Goal: Task Accomplishment & Management: Manage account settings

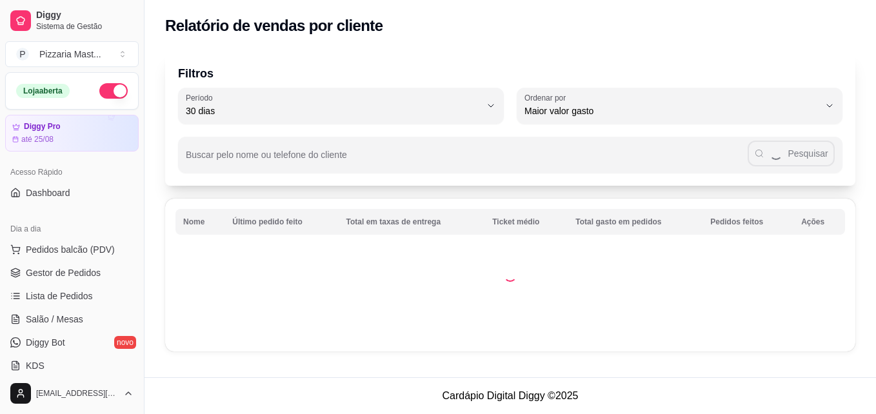
select select "30"
select select "HIGHEST_TOTAL_SPENT_WITH_ORDERS"
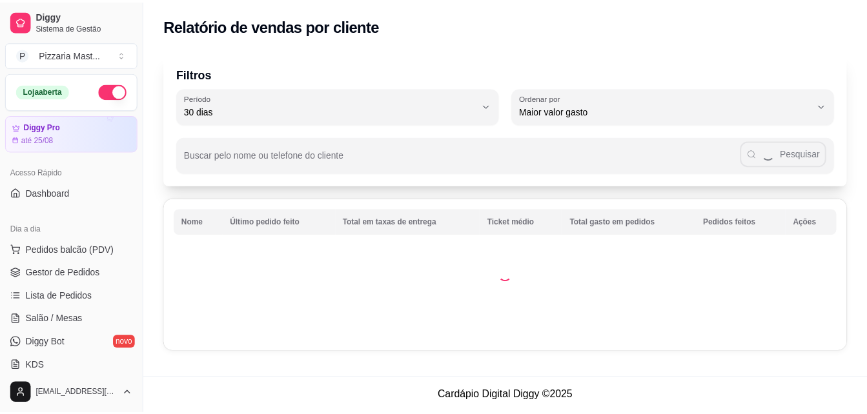
scroll to position [243, 0]
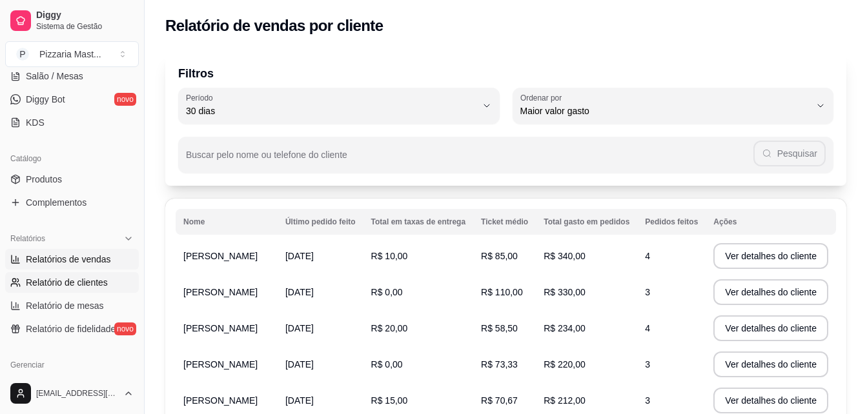
click at [56, 261] on span "Relatórios de vendas" at bounding box center [68, 259] width 85 height 13
select select "ALL"
select select "0"
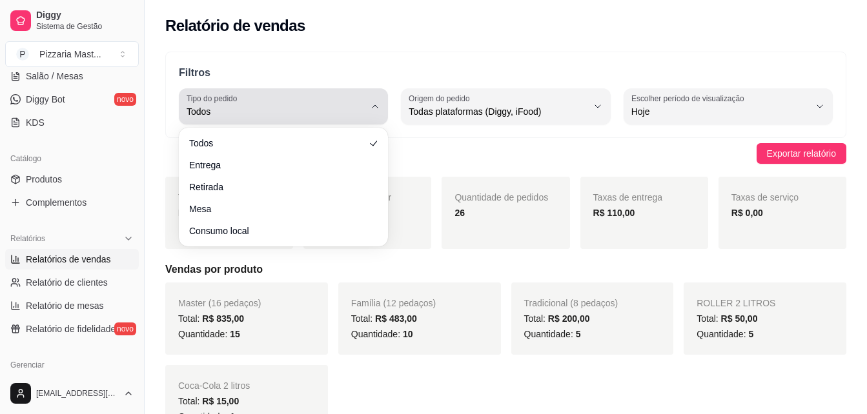
click at [218, 102] on label "Tipo do pedido" at bounding box center [214, 98] width 55 height 11
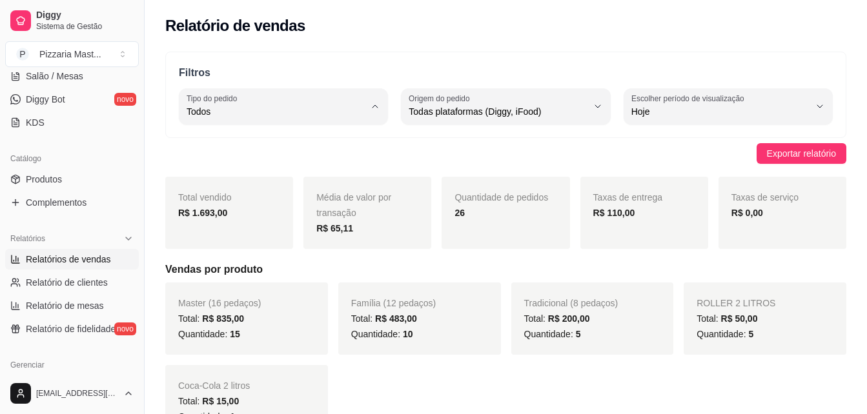
click at [207, 172] on li "Entrega" at bounding box center [283, 164] width 191 height 20
type input "DELIVERY"
select select "DELIVERY"
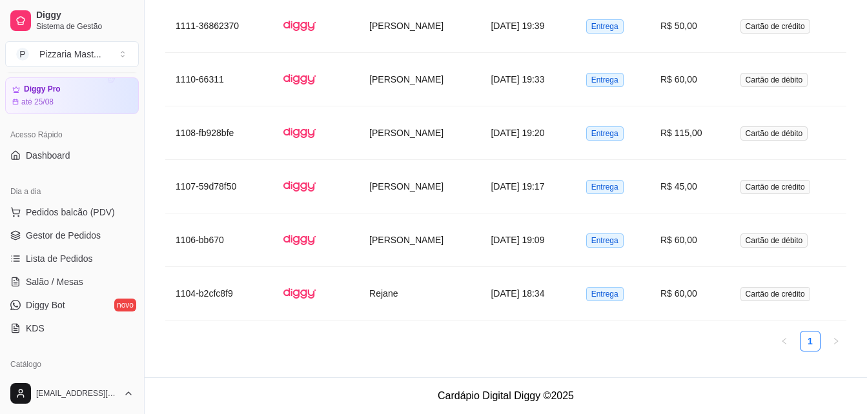
scroll to position [34, 0]
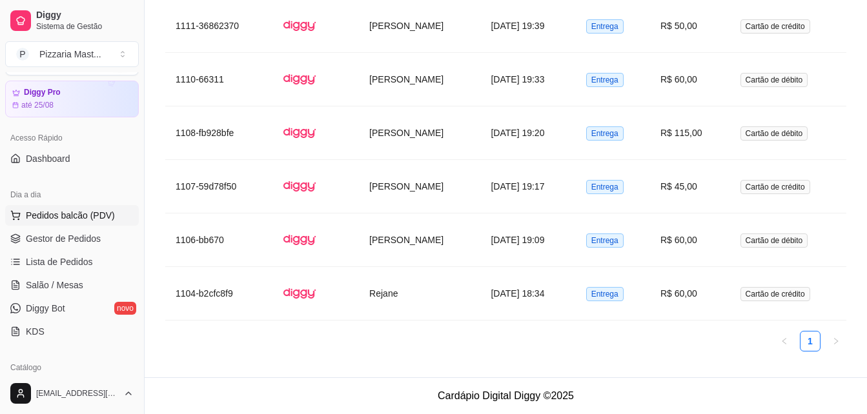
click at [90, 213] on span "Pedidos balcão (PDV)" at bounding box center [70, 215] width 89 height 13
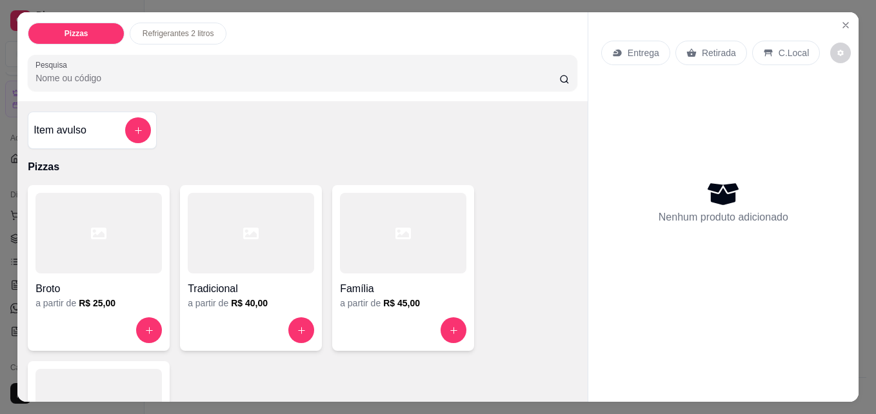
click at [636, 47] on p "Entrega" at bounding box center [644, 52] width 32 height 13
click at [846, 20] on icon "Close" at bounding box center [846, 25] width 10 height 10
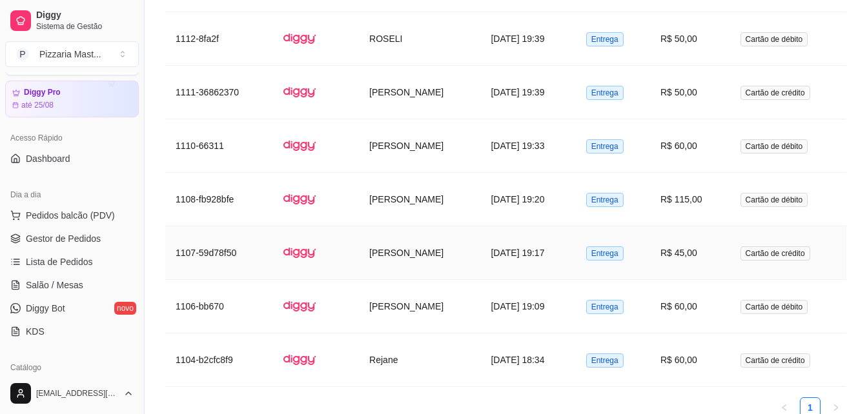
scroll to position [1785, 0]
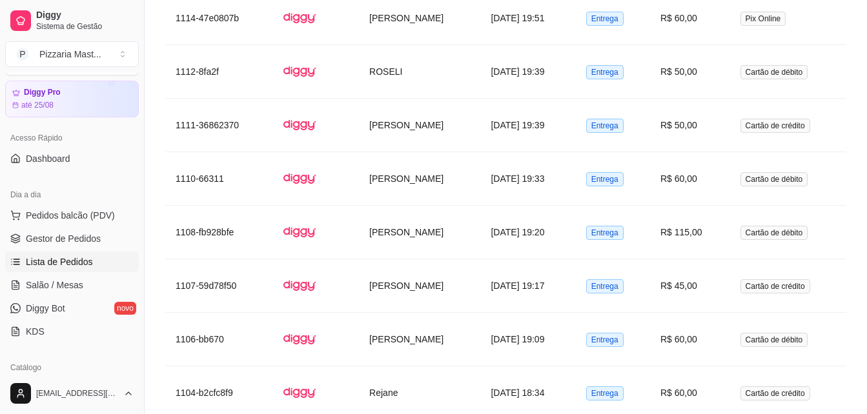
click at [63, 259] on span "Lista de Pedidos" at bounding box center [59, 262] width 67 height 13
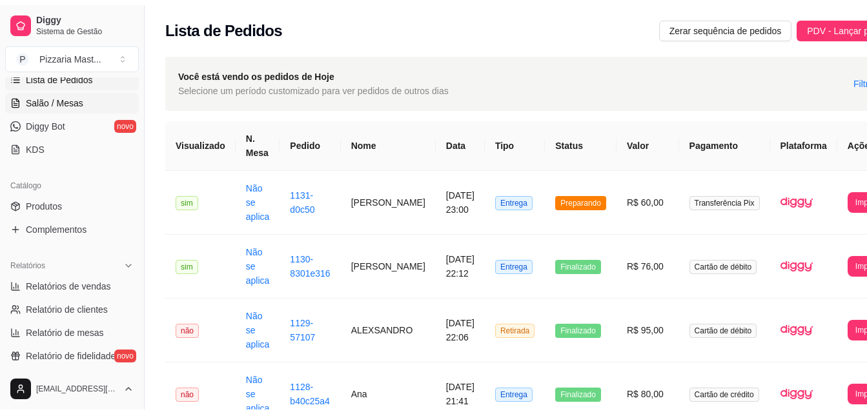
scroll to position [222, 0]
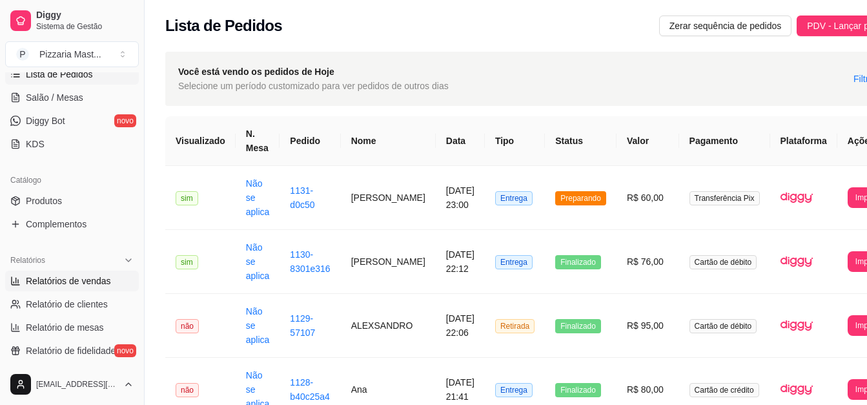
click at [62, 280] on span "Relatórios de vendas" at bounding box center [68, 280] width 85 height 13
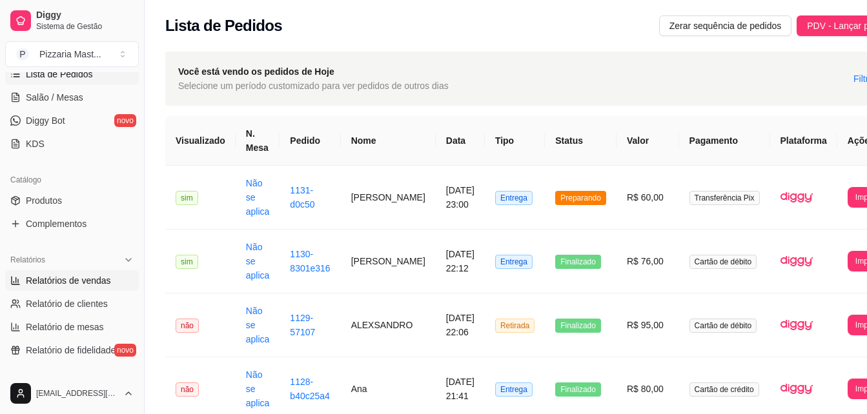
select select "ALL"
select select "0"
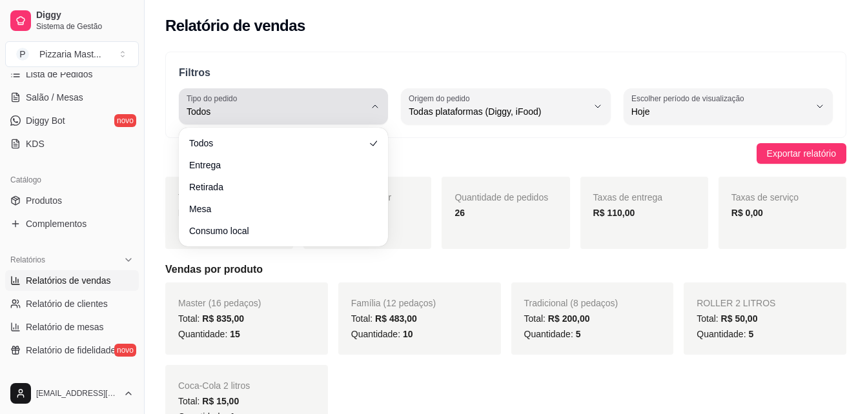
click at [265, 114] on span "Todos" at bounding box center [276, 111] width 178 height 13
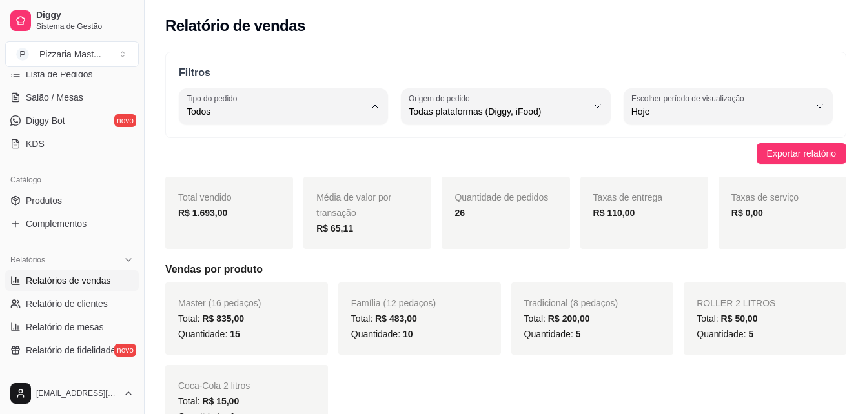
click at [235, 180] on li "Retirada" at bounding box center [283, 185] width 191 height 20
type input "PICKUP"
select select "PICKUP"
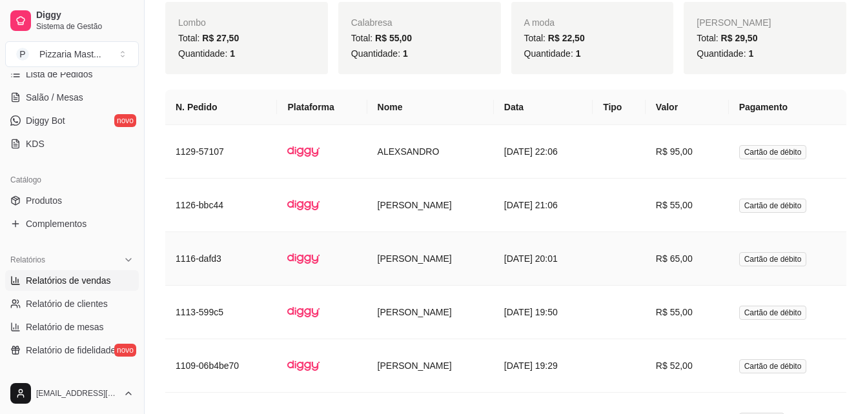
scroll to position [804, 0]
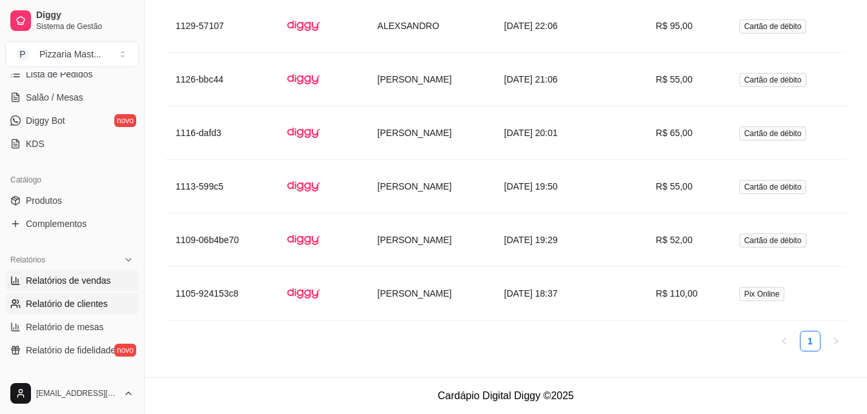
click at [77, 300] on span "Relatório de clientes" at bounding box center [67, 304] width 82 height 13
select select "30"
select select "HIGHEST_TOTAL_SPENT_WITH_ORDERS"
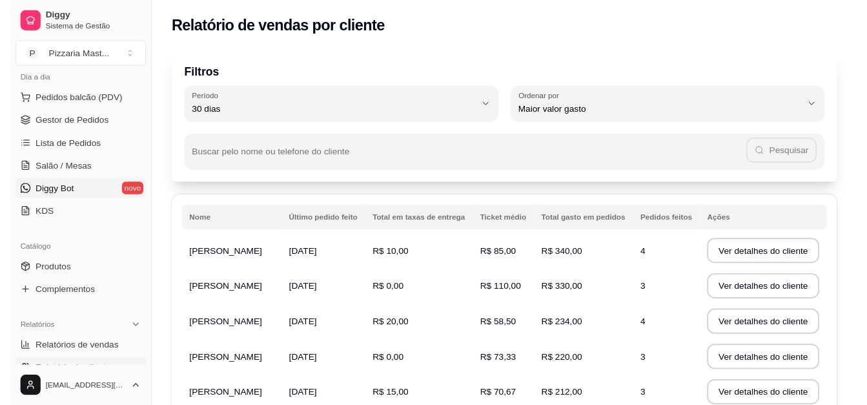
scroll to position [139, 0]
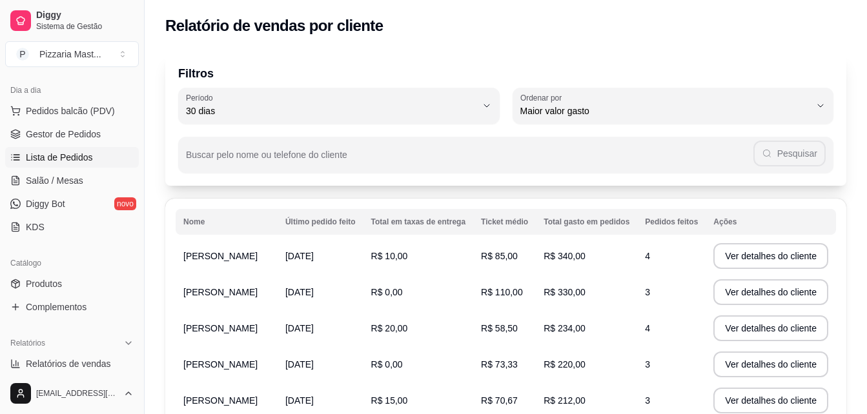
click at [56, 152] on span "Lista de Pedidos" at bounding box center [59, 157] width 67 height 13
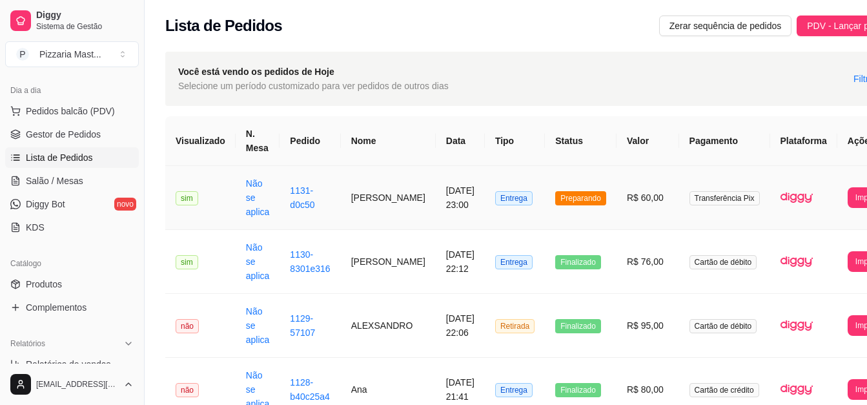
click at [571, 191] on span "Preparando" at bounding box center [580, 198] width 51 height 14
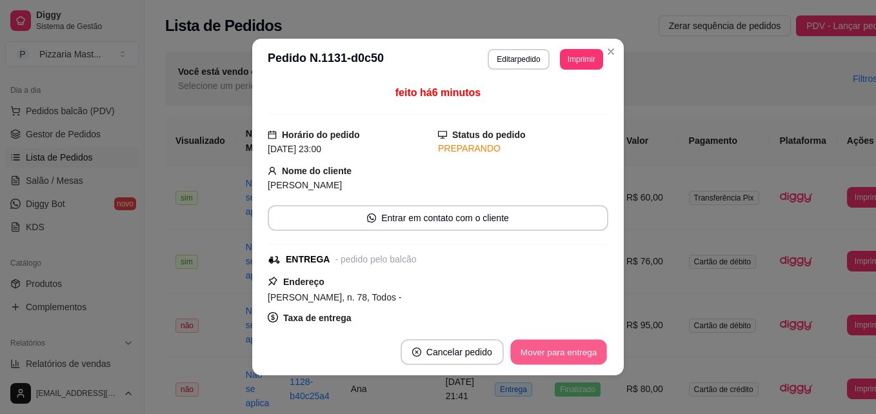
click at [540, 348] on button "Mover para entrega" at bounding box center [558, 352] width 97 height 25
click at [540, 348] on button "Mover para finalizado" at bounding box center [555, 352] width 104 height 25
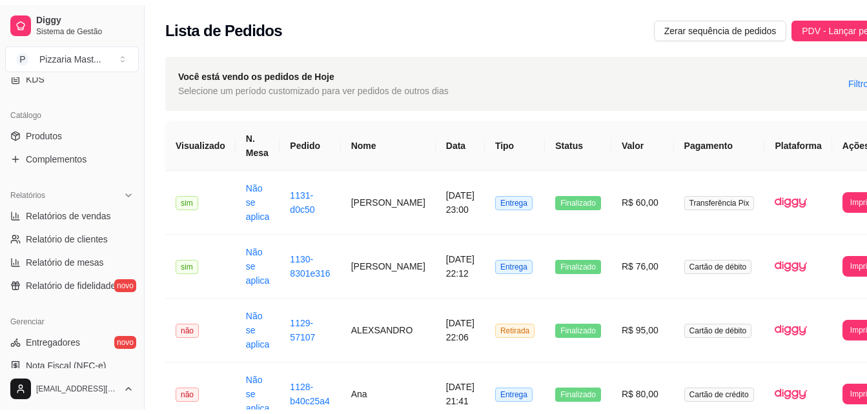
scroll to position [293, 0]
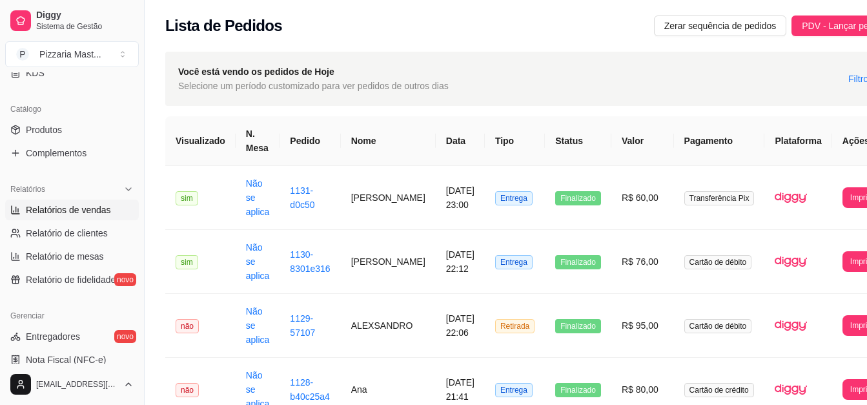
click at [48, 212] on span "Relatórios de vendas" at bounding box center [68, 209] width 85 height 13
select select "ALL"
select select "0"
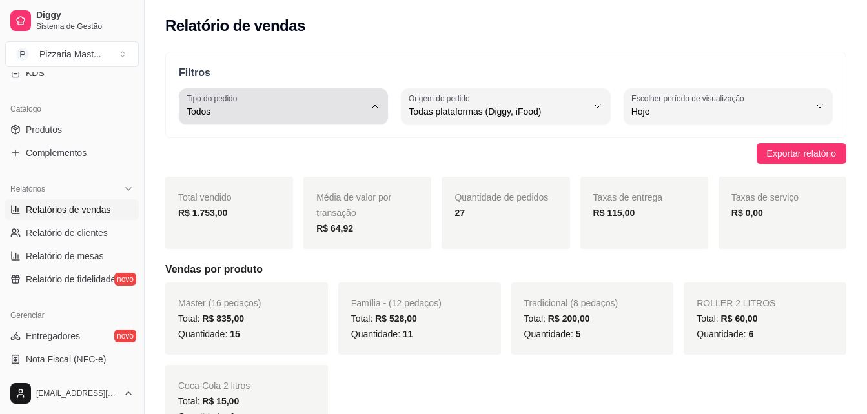
click at [189, 102] on label "Tipo do pedido" at bounding box center [214, 98] width 55 height 11
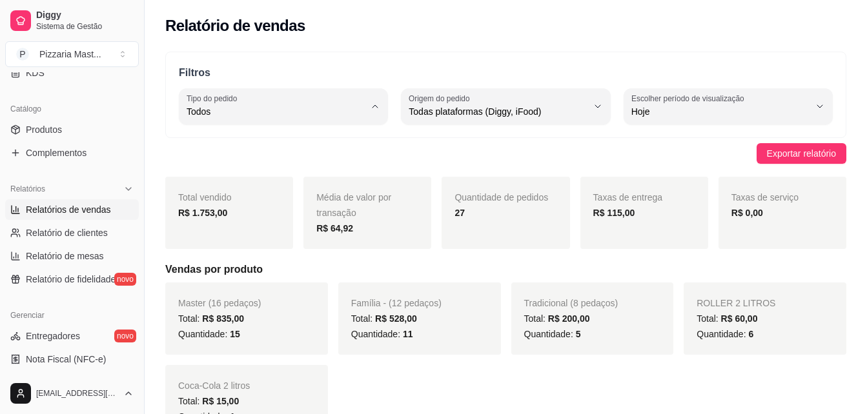
drag, startPoint x: 180, startPoint y: 167, endPoint x: 193, endPoint y: 164, distance: 13.2
click at [193, 164] on div "Todos Entrega Retirada Mesa Consumo local" at bounding box center [283, 185] width 201 height 114
type input "DELIVERY"
select select "DELIVERY"
click at [607, 224] on div "Taxas de entrega R$ 115,00" at bounding box center [644, 213] width 128 height 72
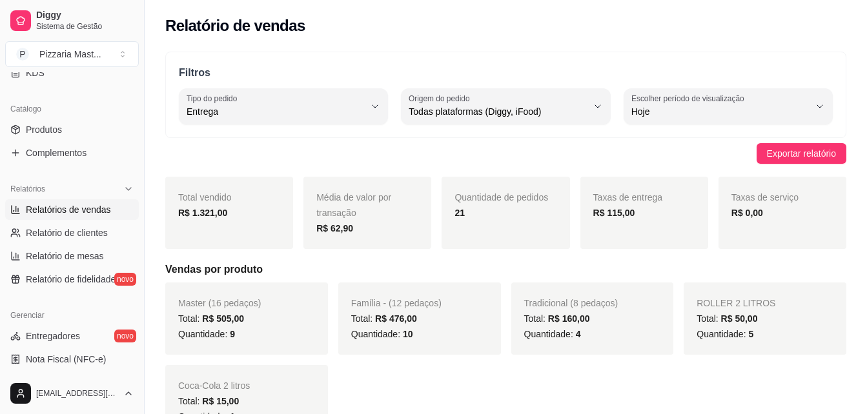
click at [607, 224] on div "Taxas de entrega R$ 115,00" at bounding box center [644, 213] width 128 height 72
click at [595, 214] on strong "R$ 115,00" at bounding box center [614, 213] width 42 height 10
click at [47, 235] on span "Relatório de clientes" at bounding box center [67, 233] width 82 height 13
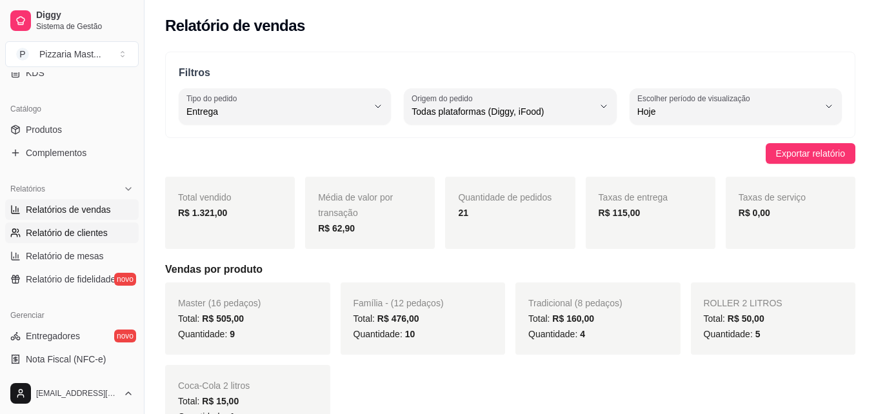
select select "30"
select select "HIGHEST_TOTAL_SPENT_WITH_ORDERS"
